Goal: Information Seeking & Learning: Find specific fact

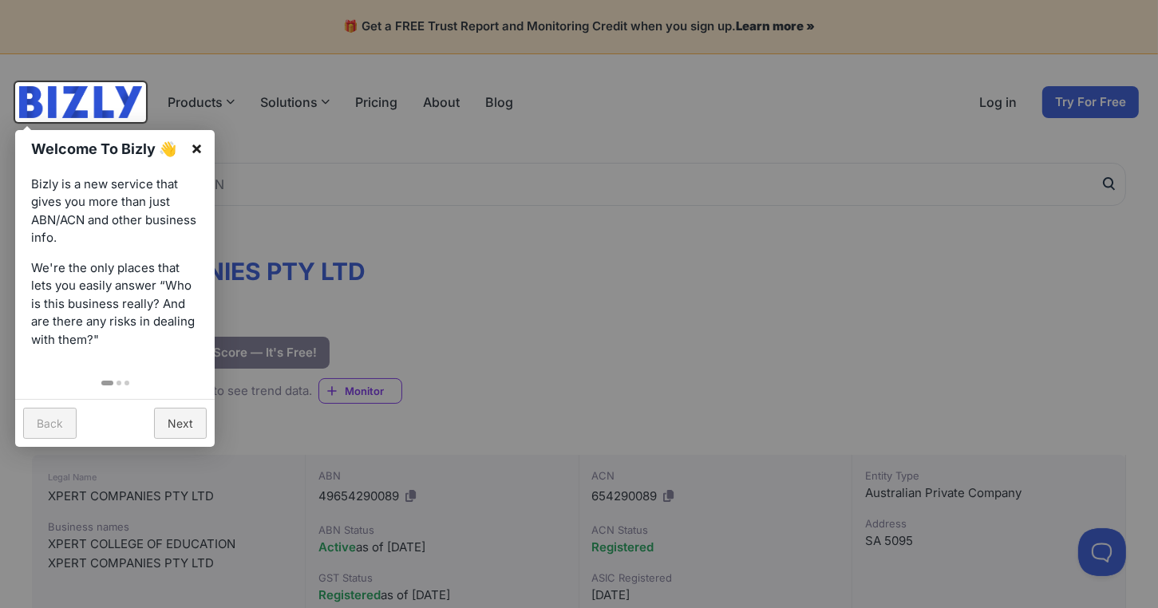
click at [195, 150] on link "×" at bounding box center [197, 148] width 36 height 36
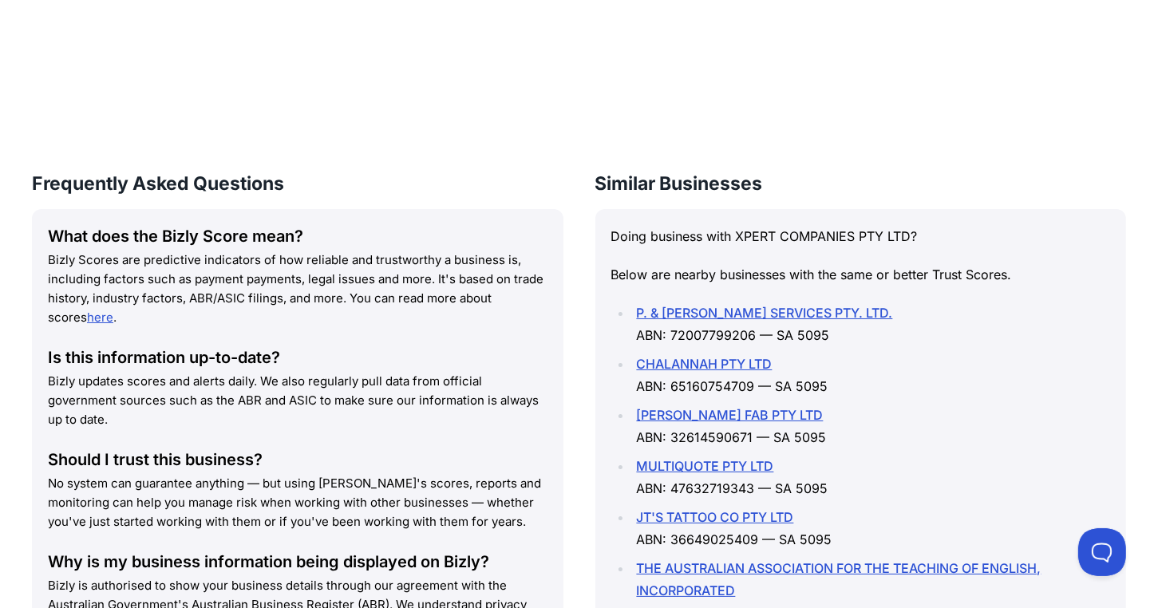
scroll to position [2331, 0]
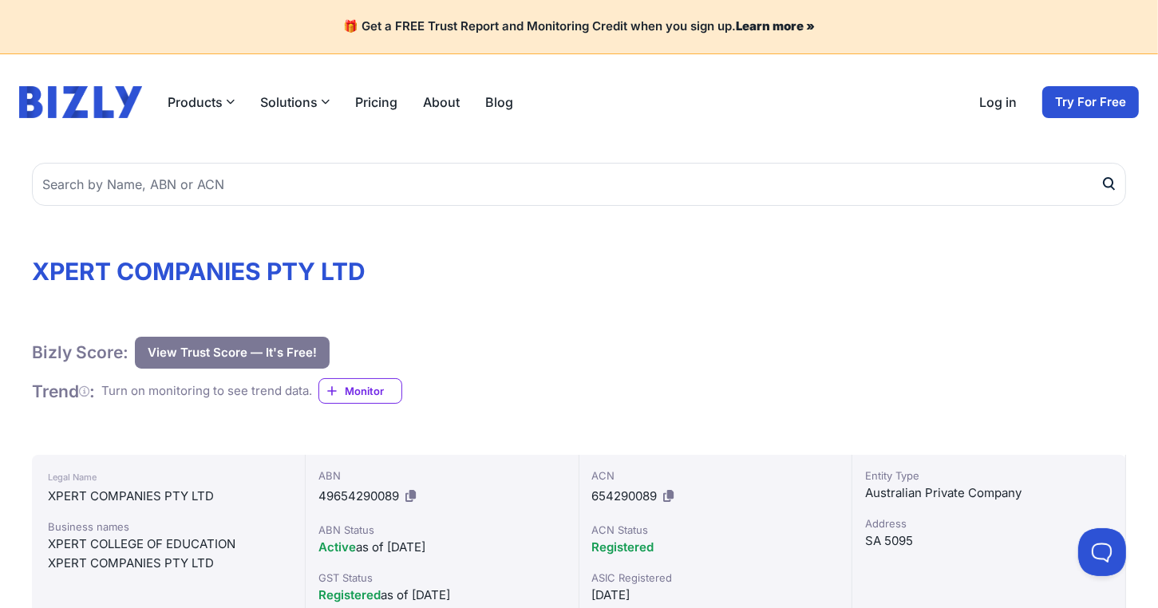
scroll to position [80, 0]
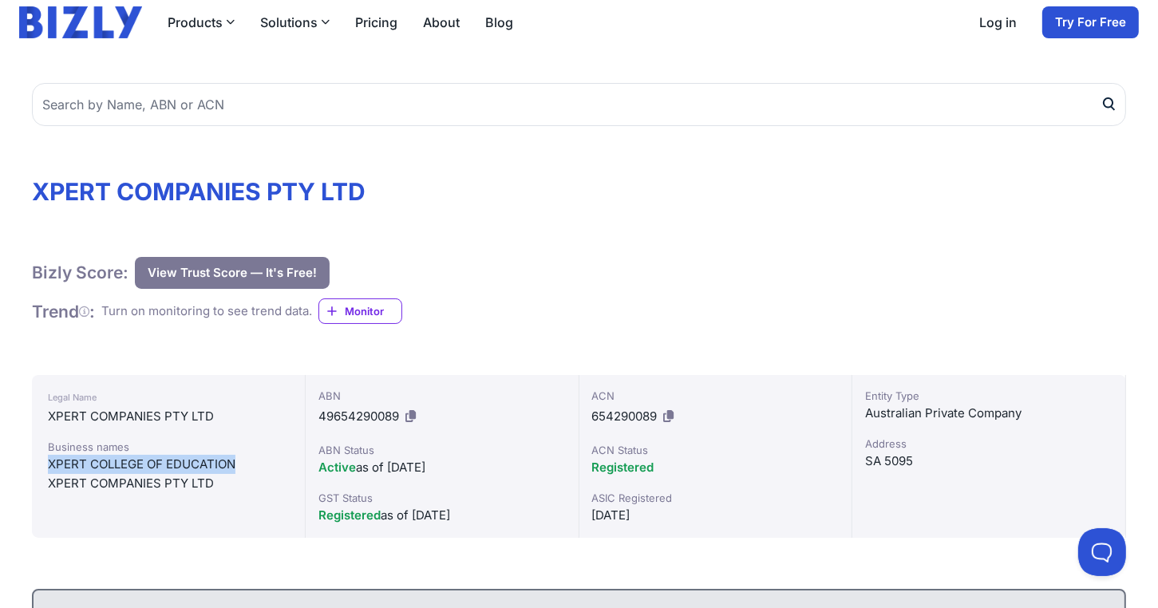
drag, startPoint x: 49, startPoint y: 464, endPoint x: 236, endPoint y: 466, distance: 186.7
click at [236, 466] on div "XPERT COLLEGE OF EDUCATION" at bounding box center [168, 464] width 241 height 19
copy div "XPERT COLLEGE OF EDUCATION"
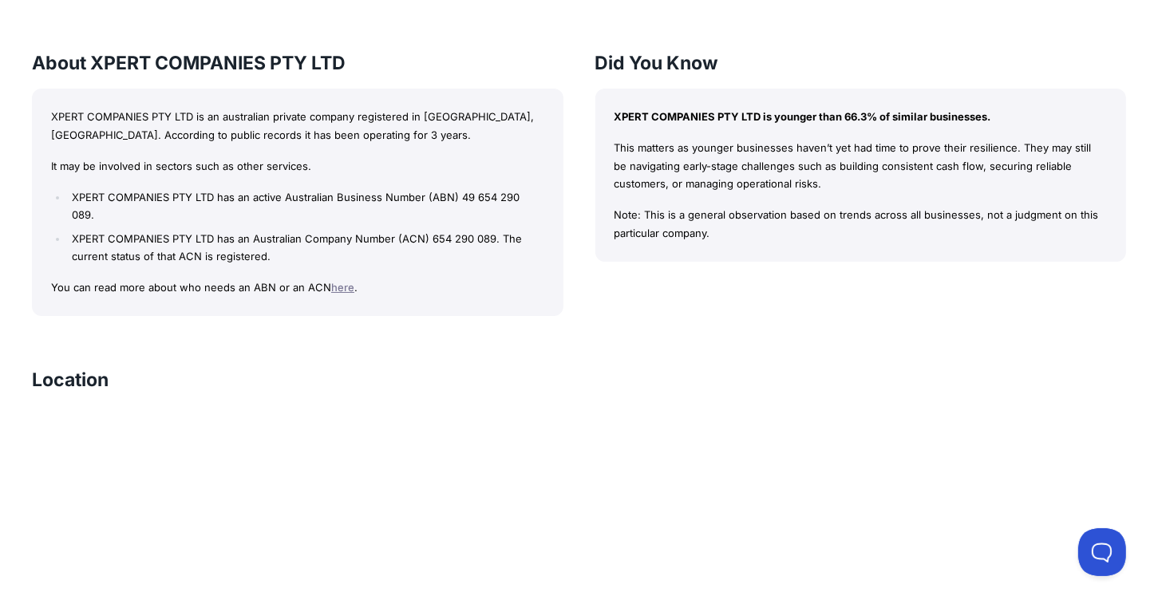
scroll to position [1436, 0]
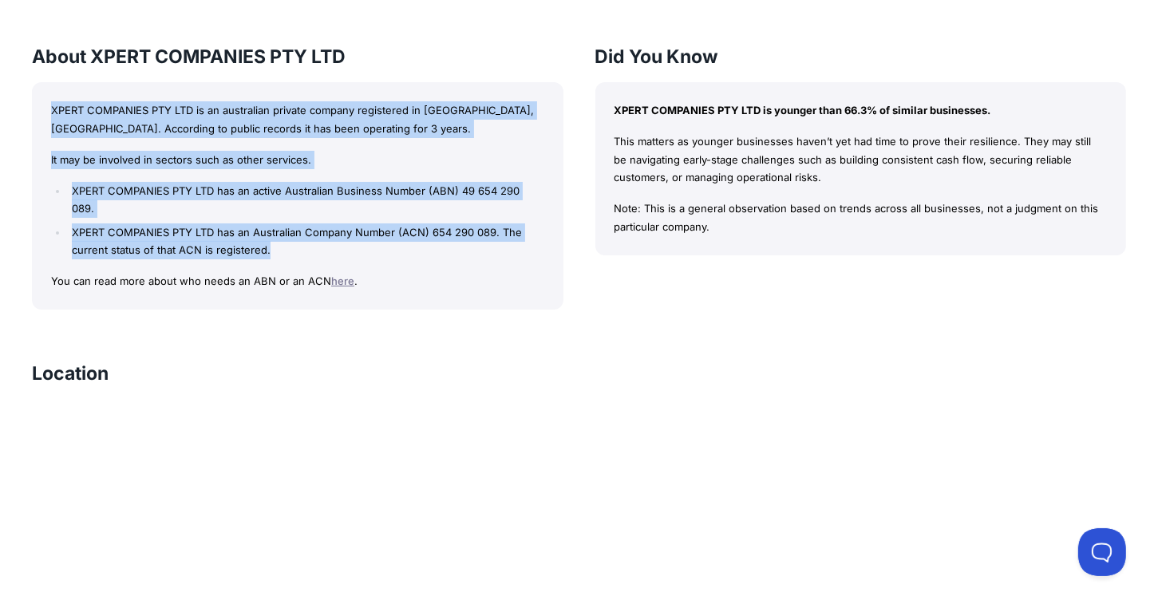
drag, startPoint x: 50, startPoint y: 107, endPoint x: 365, endPoint y: 250, distance: 346.0
click at [365, 250] on div "XPERT COMPANIES PTY LTD is an australian private company registered in [GEOGRAP…" at bounding box center [297, 195] width 531 height 227
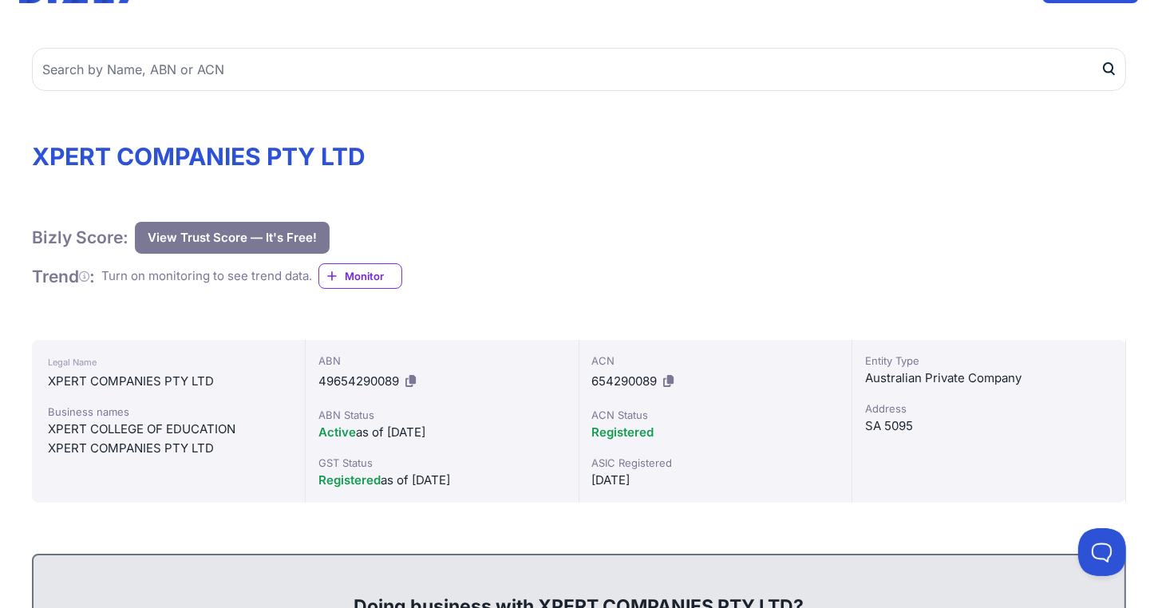
scroll to position [160, 0]
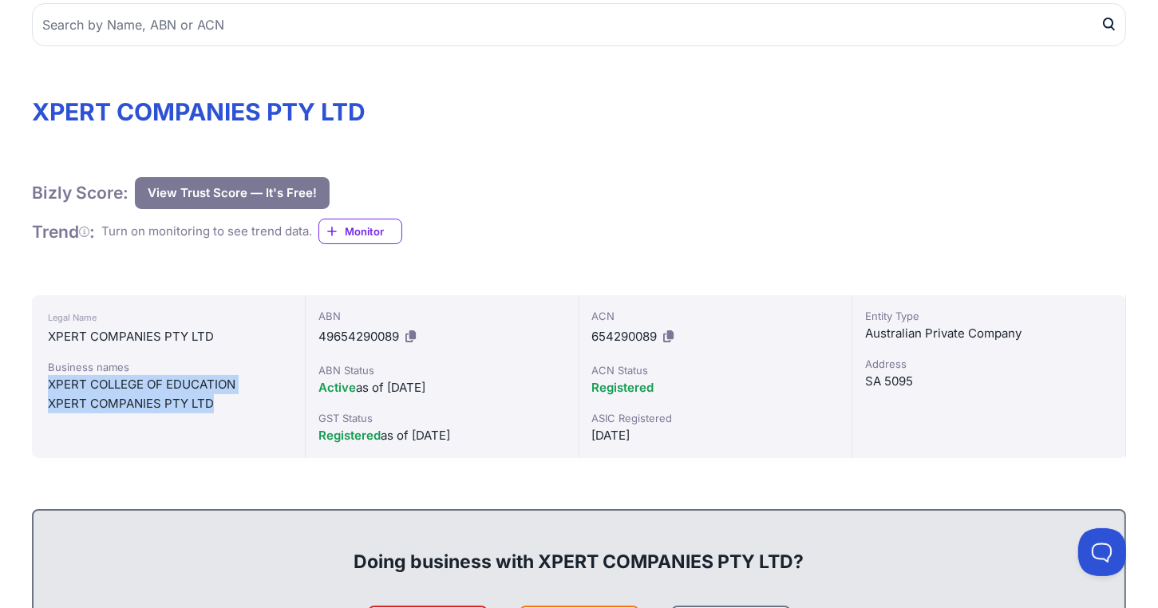
drag, startPoint x: 47, startPoint y: 382, endPoint x: 234, endPoint y: 397, distance: 187.3
click at [234, 397] on div "Legal Name XPERT COMPANIES PTY LTD Business names XPERT COLLEGE OF EDUCATION XP…" at bounding box center [169, 376] width 274 height 163
copy div "XPERT COLLEGE OF EDUCATION XPERT COMPANIES PTY LTD"
